Goal: Task Accomplishment & Management: Use online tool/utility

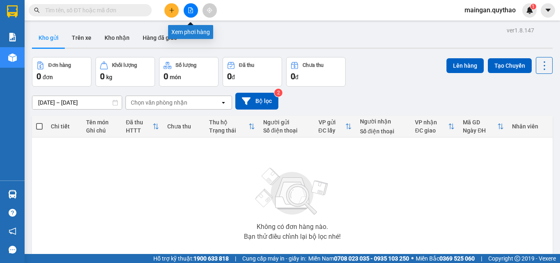
click at [187, 11] on button at bounding box center [191, 10] width 14 height 14
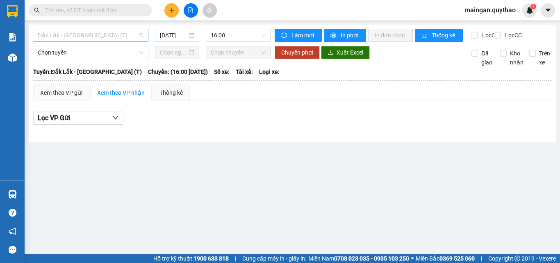
click at [74, 32] on span "Đắk Lắk - [GEOGRAPHIC_DATA] (T)" at bounding box center [91, 35] width 106 height 12
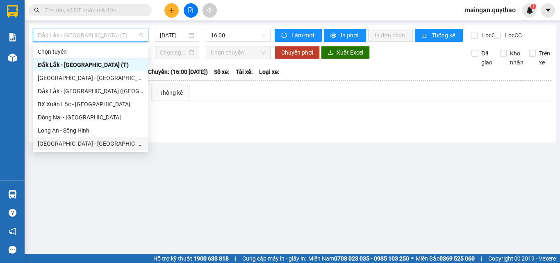
scroll to position [82, 0]
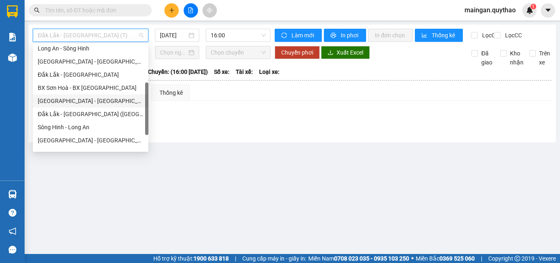
click at [90, 102] on div "[GEOGRAPHIC_DATA] - [GEOGRAPHIC_DATA] ([GEOGRAPHIC_DATA] mới)" at bounding box center [91, 100] width 106 height 9
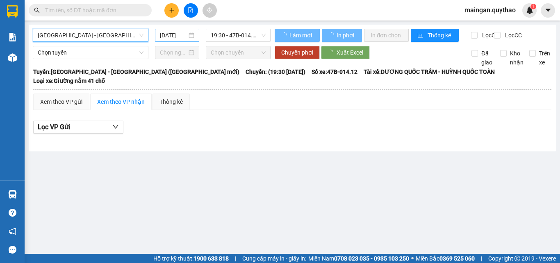
click at [181, 37] on input "[DATE]" at bounding box center [173, 35] width 27 height 9
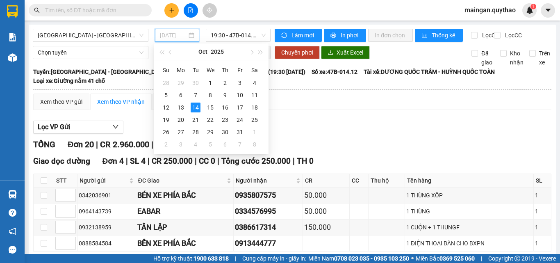
type input "[DATE]"
click at [120, 37] on span "[GEOGRAPHIC_DATA] - [GEOGRAPHIC_DATA] ([GEOGRAPHIC_DATA] mới)" at bounding box center [91, 35] width 106 height 12
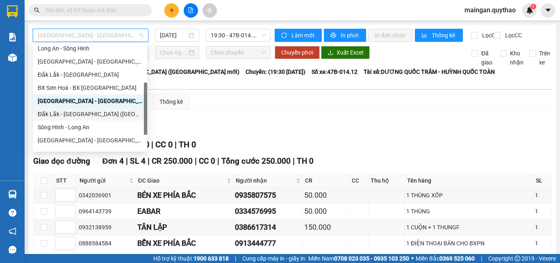
click at [95, 115] on div "Đắk Lắk - [GEOGRAPHIC_DATA] ([GEOGRAPHIC_DATA] mới)" at bounding box center [90, 114] width 105 height 9
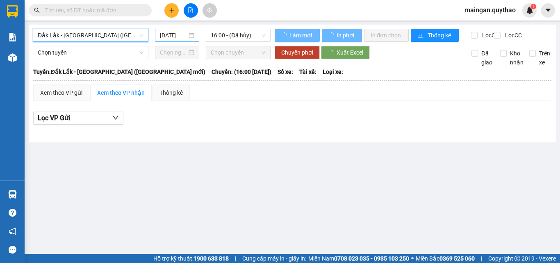
click at [168, 33] on input "[DATE]" at bounding box center [173, 35] width 27 height 9
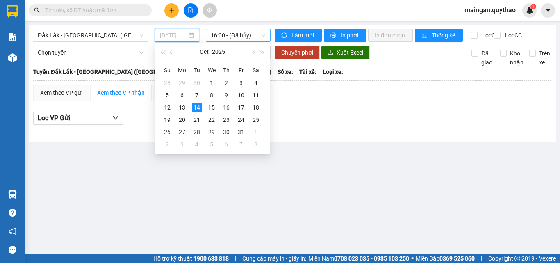
type input "[DATE]"
click at [238, 34] on span "16:00 - (Đã hủy)" at bounding box center [238, 35] width 55 height 12
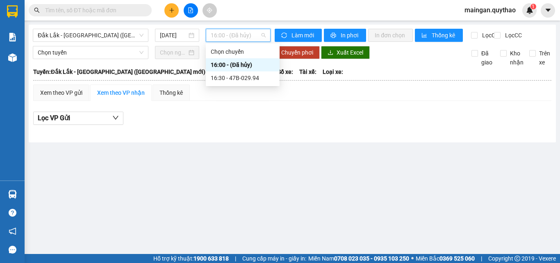
click at [238, 73] on div "16:30 - 47B-029.94" at bounding box center [243, 77] width 74 height 13
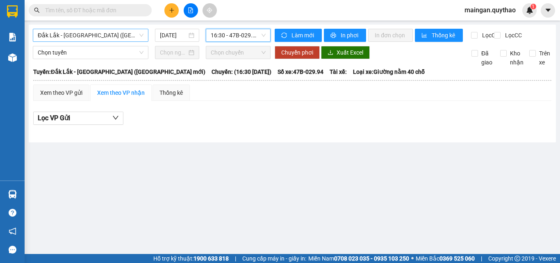
click at [102, 34] on span "Đắk Lắk - [GEOGRAPHIC_DATA] ([GEOGRAPHIC_DATA] mới)" at bounding box center [91, 35] width 106 height 12
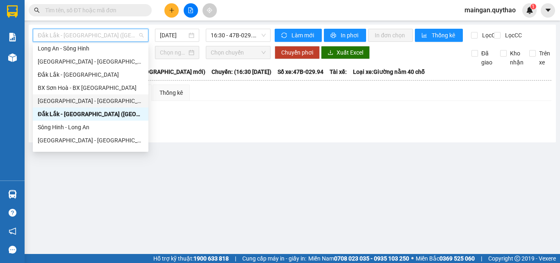
scroll to position [41, 0]
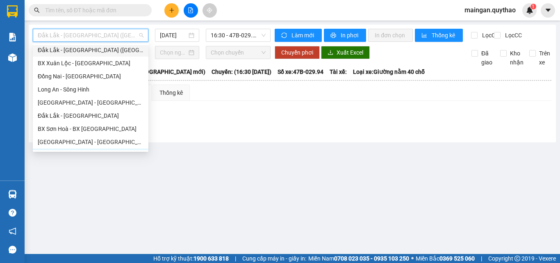
click at [91, 47] on div "Đắk Lắk - [GEOGRAPHIC_DATA] ([GEOGRAPHIC_DATA])" at bounding box center [91, 50] width 106 height 9
type input "[DATE]"
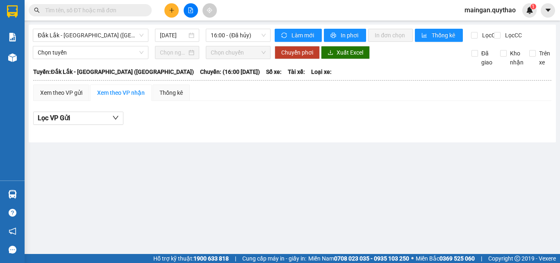
drag, startPoint x: 219, startPoint y: 28, endPoint x: 220, endPoint y: 46, distance: 18.1
click at [219, 34] on div "[GEOGRAPHIC_DATA] - [GEOGRAPHIC_DATA] ([GEOGRAPHIC_DATA]) [DATE] 16:00 - (Đã hủ…" at bounding box center [293, 84] width 528 height 118
click at [237, 29] on div "16:00 - (Đã hủy)" at bounding box center [238, 35] width 65 height 13
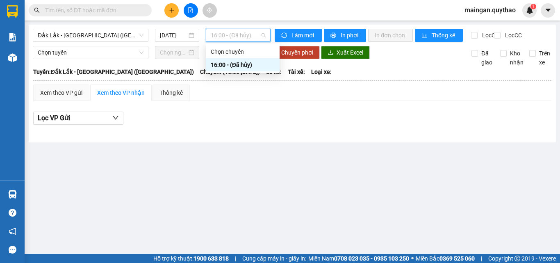
click at [242, 69] on div "16:00 - (Đã hủy)" at bounding box center [243, 64] width 64 height 9
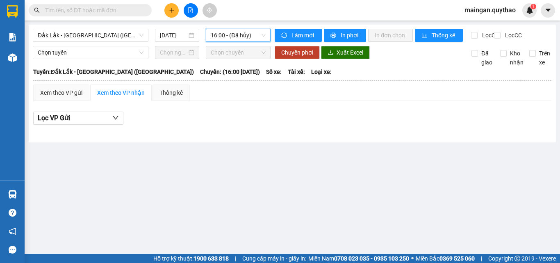
drag, startPoint x: 106, startPoint y: 37, endPoint x: 112, endPoint y: 67, distance: 30.7
click at [106, 40] on span "Đắk Lắk - [GEOGRAPHIC_DATA] ([GEOGRAPHIC_DATA])" at bounding box center [91, 35] width 106 height 12
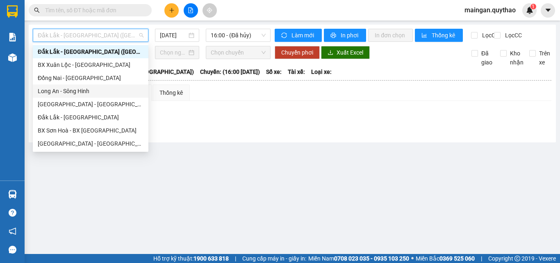
click at [66, 89] on div "Long An - Sông Hinh" at bounding box center [91, 91] width 106 height 9
type input "[DATE]"
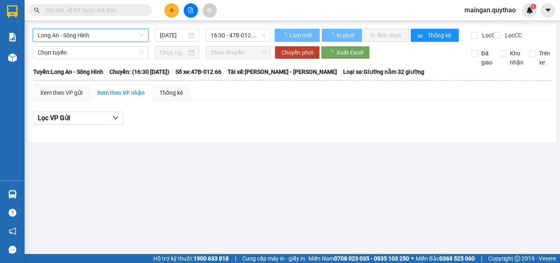
click at [109, 42] on div "Long An - Sông Hinh Long An - Sông Hinh [DATE] 16:30 - 47B-012.66" at bounding box center [152, 35] width 238 height 13
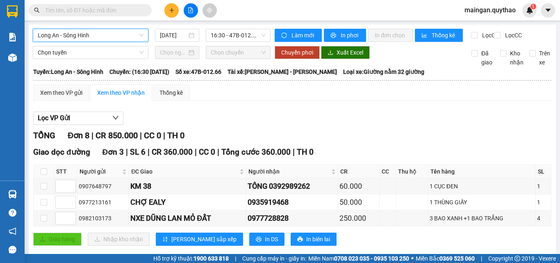
click at [110, 39] on span "Long An - Sông Hinh" at bounding box center [91, 35] width 106 height 12
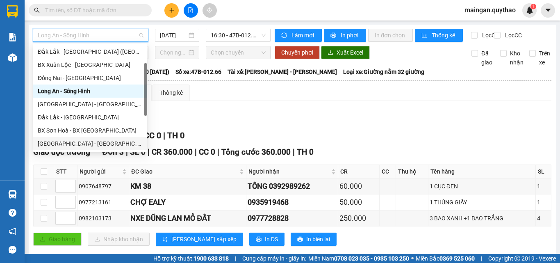
scroll to position [80, 0]
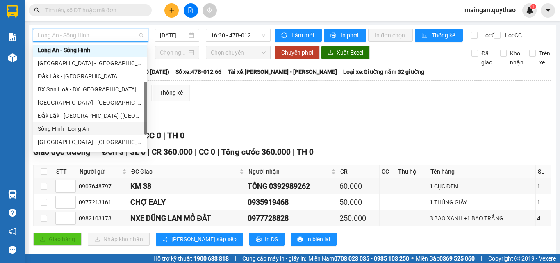
click at [76, 127] on div "Sông Hinh - Long An" at bounding box center [90, 128] width 105 height 9
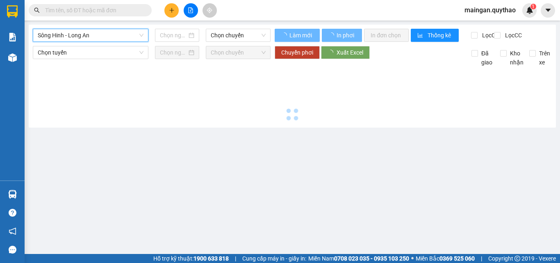
type input "[DATE]"
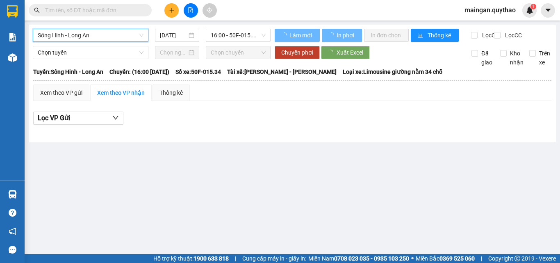
click at [214, 38] on span "16:00 - 50F-015.34" at bounding box center [238, 35] width 55 height 12
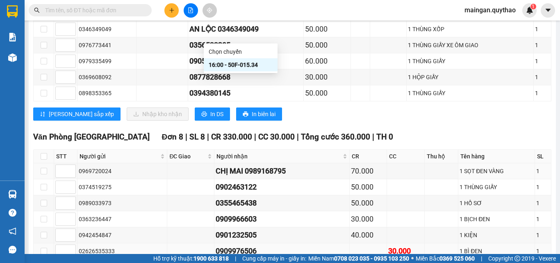
scroll to position [574, 0]
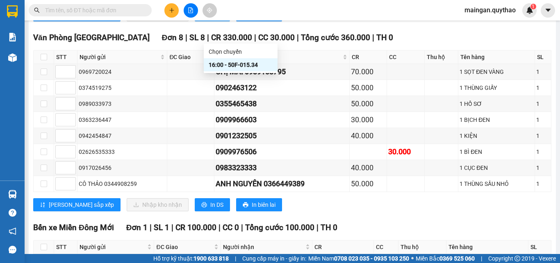
click at [195, 21] on button "In DS" at bounding box center [212, 14] width 35 height 13
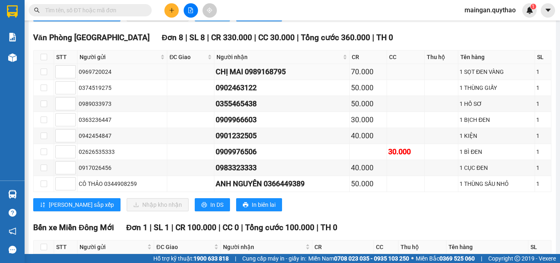
scroll to position [0, 0]
